Goal: Task Accomplishment & Management: Manage account settings

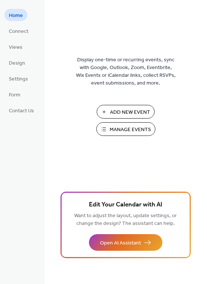
click at [113, 126] on span "Manage Events" at bounding box center [130, 130] width 41 height 8
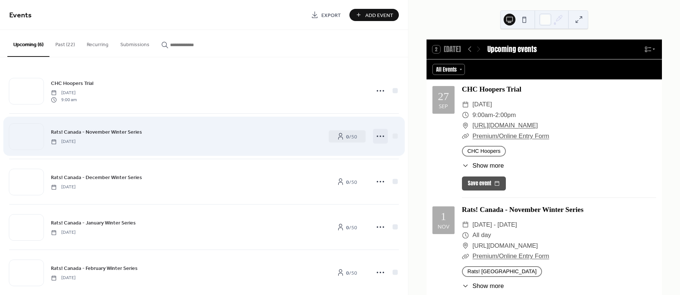
click at [381, 137] on icon at bounding box center [381, 136] width 12 height 12
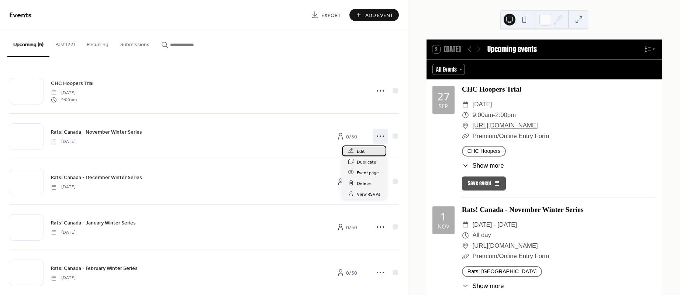
click at [369, 152] on div "Edit" at bounding box center [364, 150] width 44 height 11
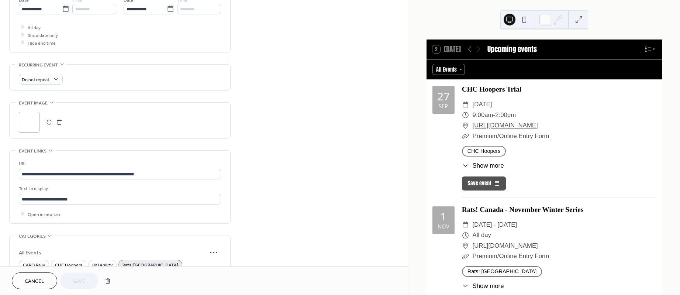
scroll to position [277, 0]
